Goal: Transaction & Acquisition: Purchase product/service

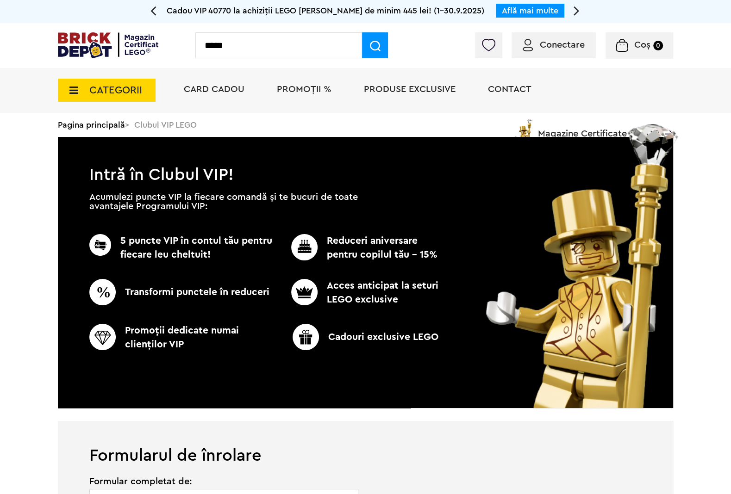
type input "*****"
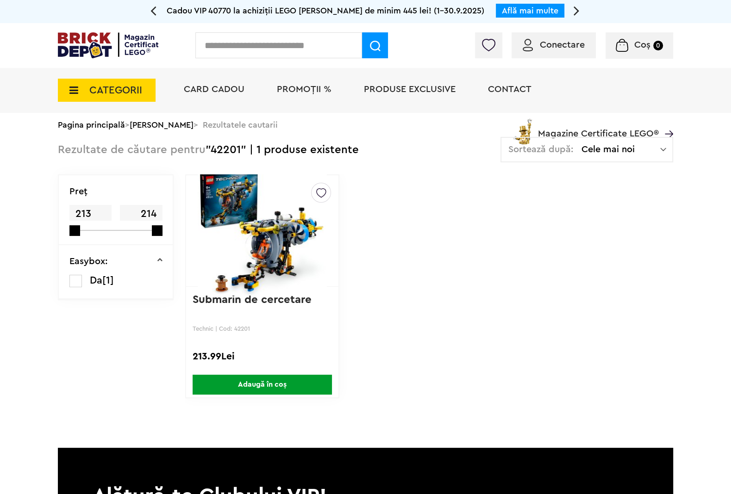
click at [269, 266] on img at bounding box center [262, 231] width 129 height 130
